Goal: Task Accomplishment & Management: Manage account settings

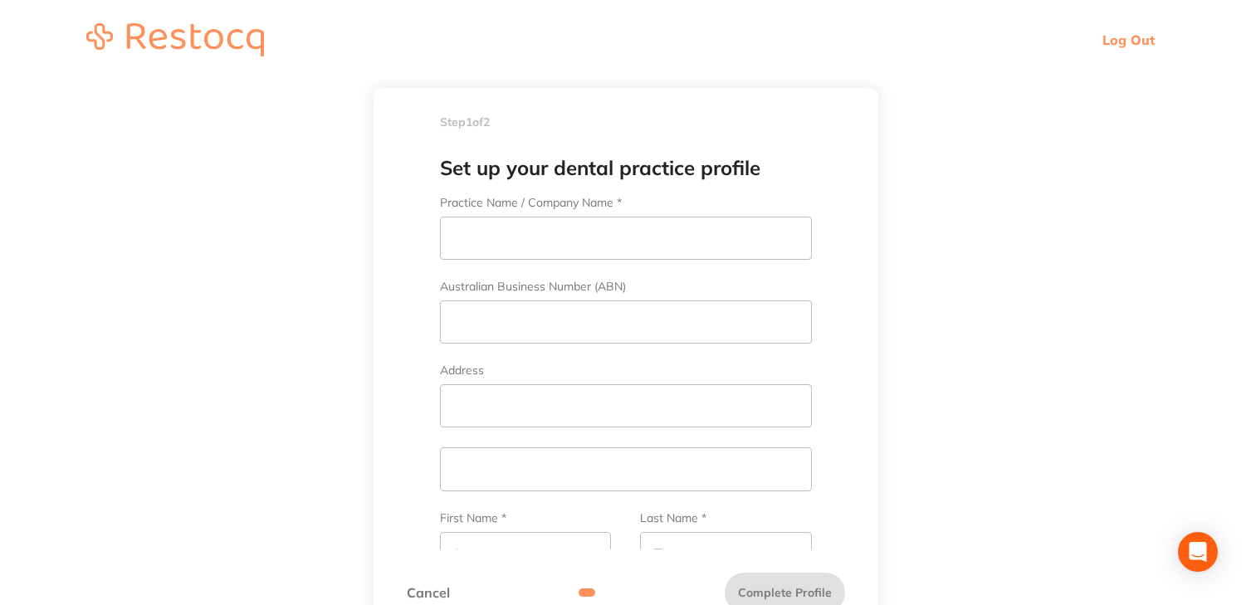
click at [1137, 39] on link "Log Out" at bounding box center [1129, 40] width 52 height 17
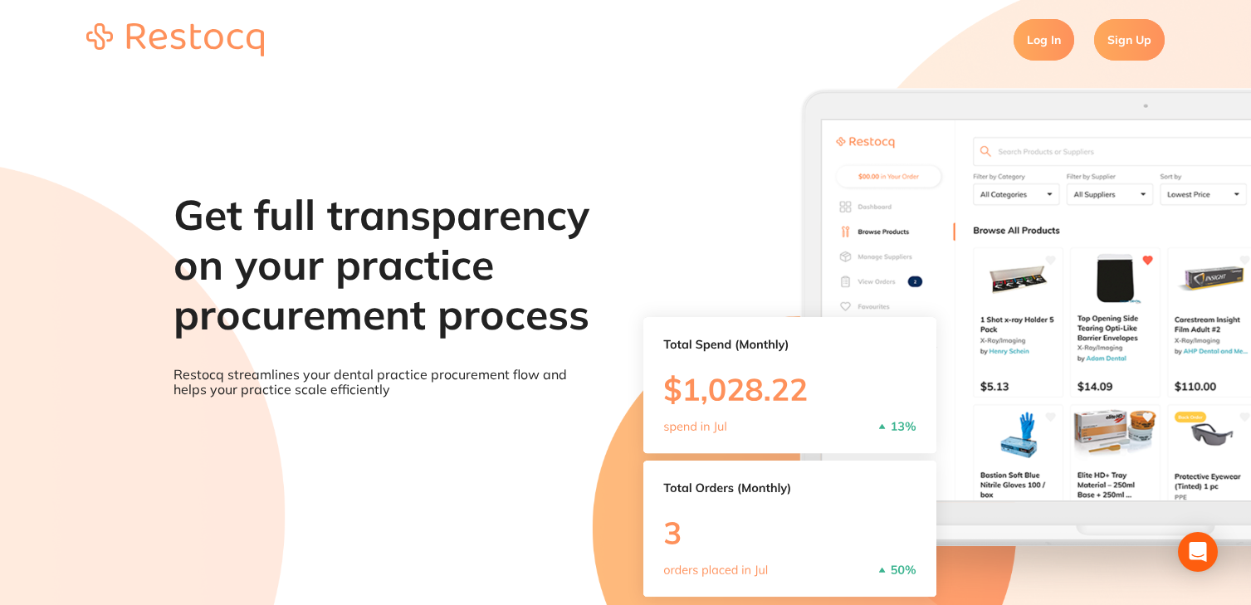
click at [1033, 39] on link "Log In" at bounding box center [1044, 40] width 61 height 42
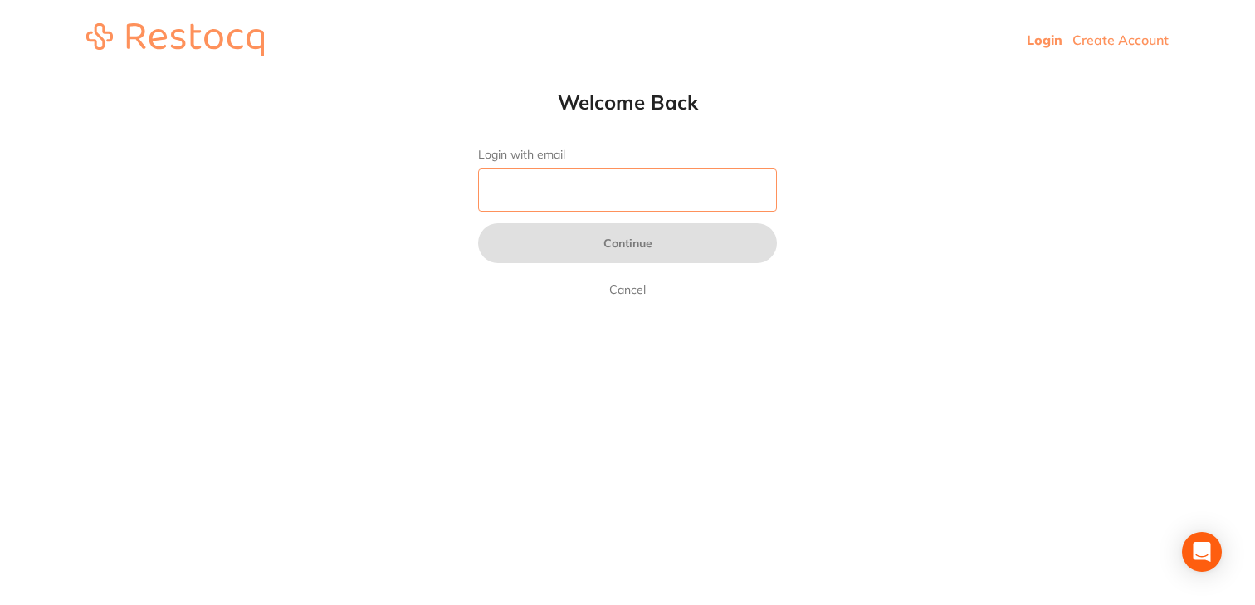
click at [668, 177] on input "Login with email" at bounding box center [627, 190] width 299 height 43
type input "[EMAIL_ADDRESS][DOMAIN_NAME]"
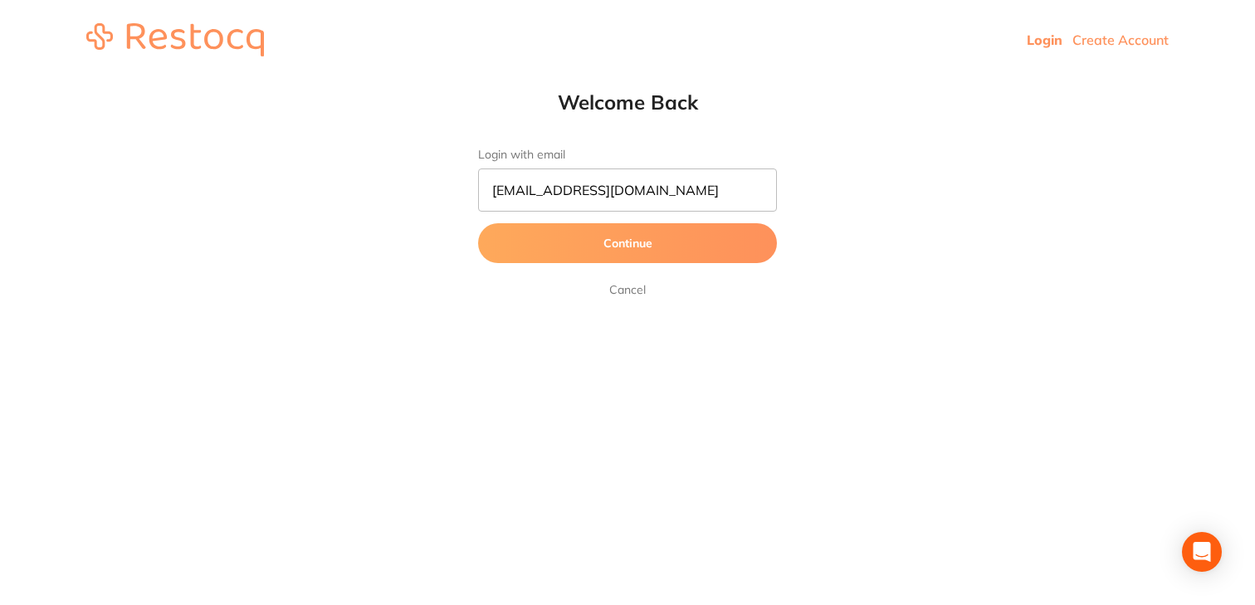
click at [636, 245] on button "Continue" at bounding box center [627, 243] width 299 height 40
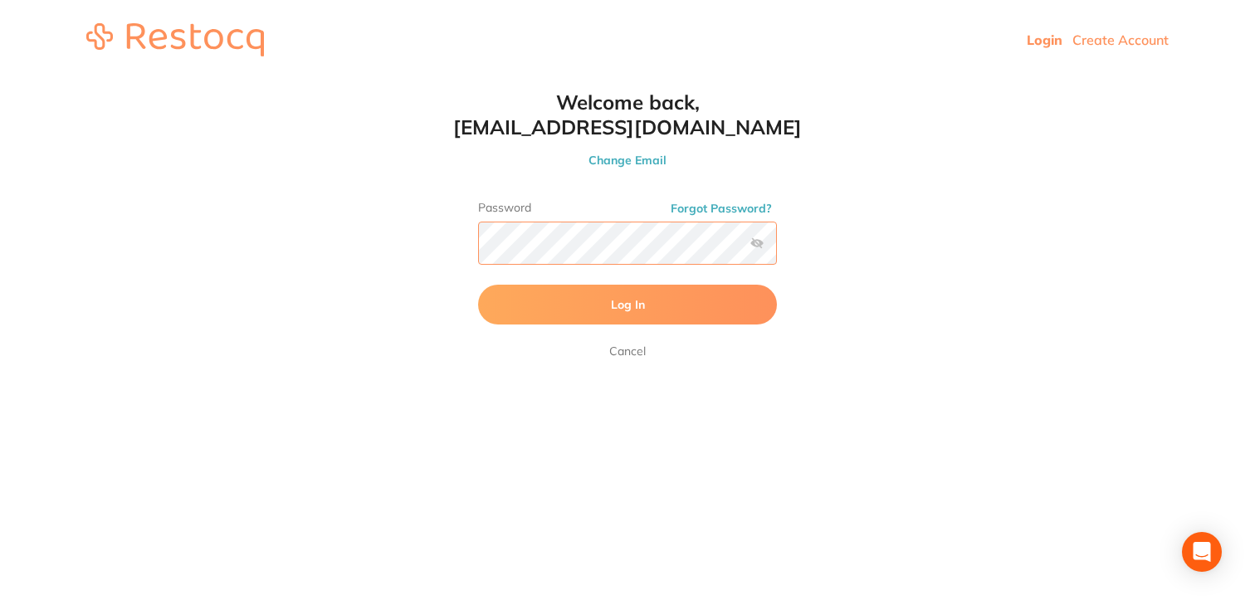
click at [478, 285] on button "Log In" at bounding box center [627, 305] width 299 height 40
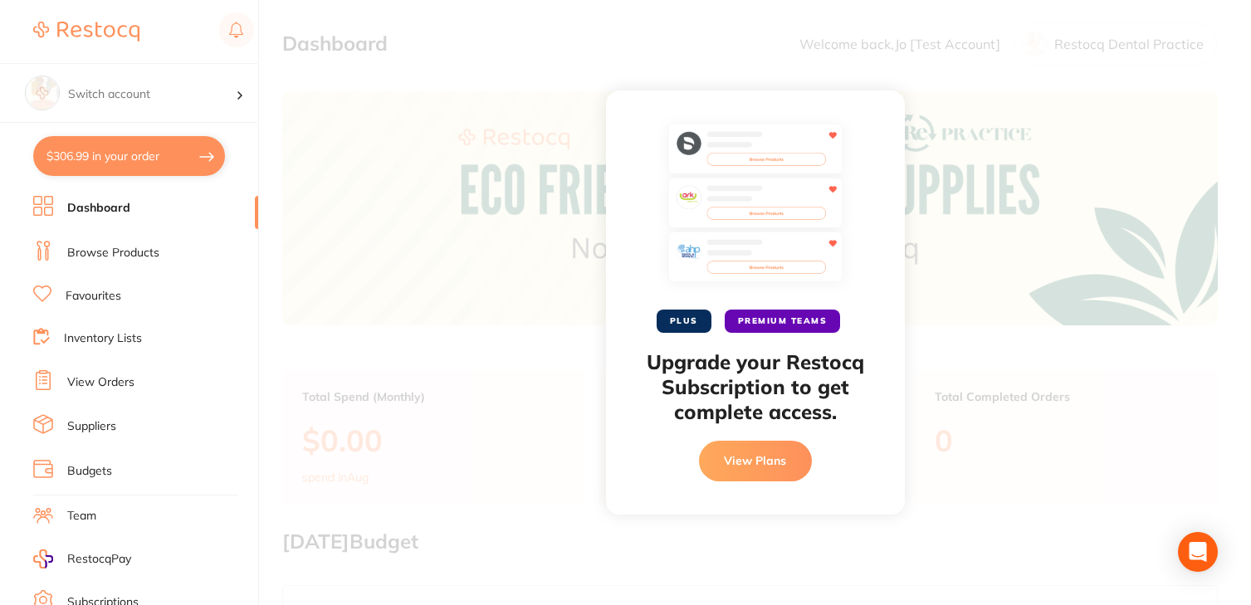
click at [1012, 447] on div "PLUS PREMIUM TEAMS Upgrade your Restocq Subscription to get complete access. Vi…" at bounding box center [755, 302] width 992 height 605
click at [752, 468] on button "View Plans" at bounding box center [755, 461] width 113 height 40
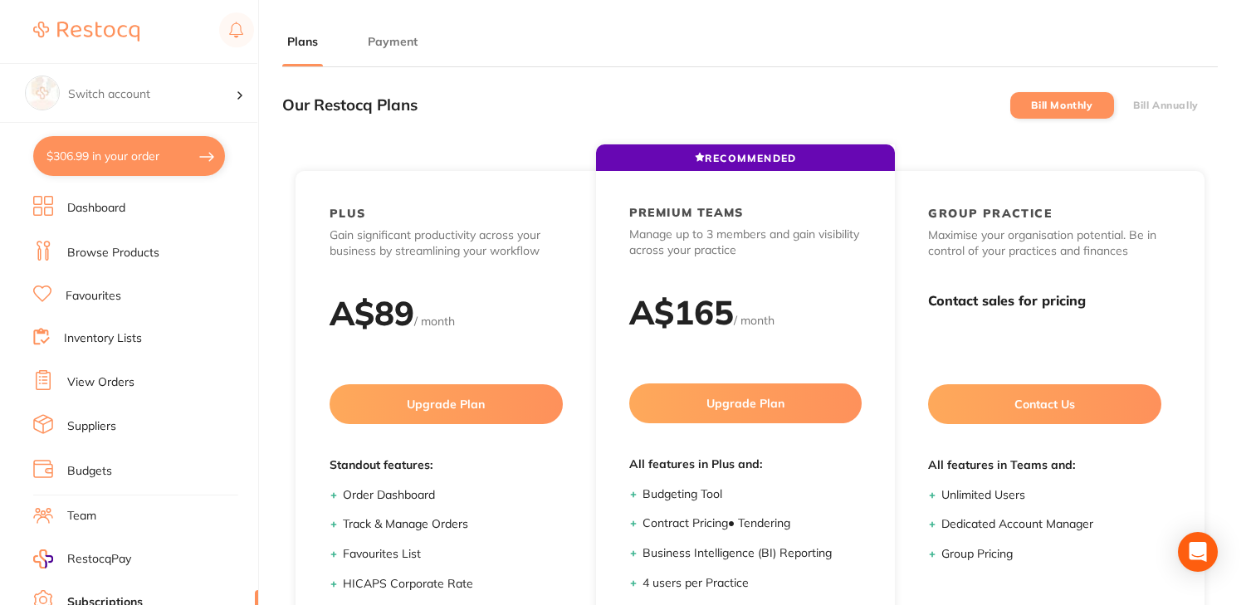
click at [130, 210] on li "Dashboard" at bounding box center [145, 208] width 225 height 25
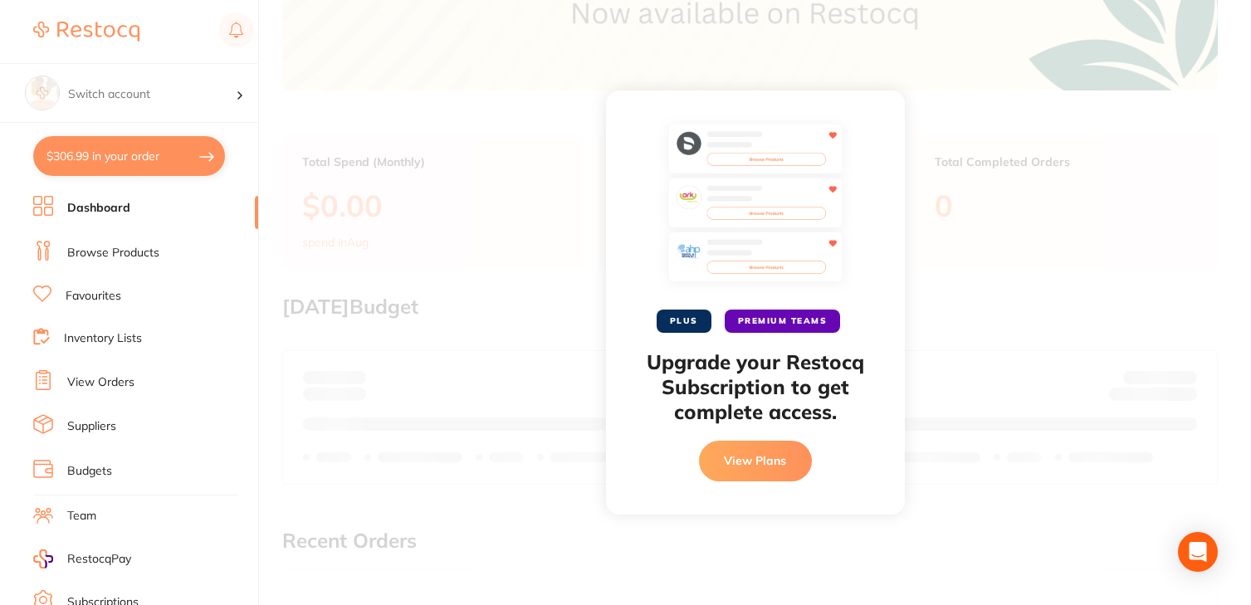
scroll to position [234, 0]
